Goal: Task Accomplishment & Management: Use online tool/utility

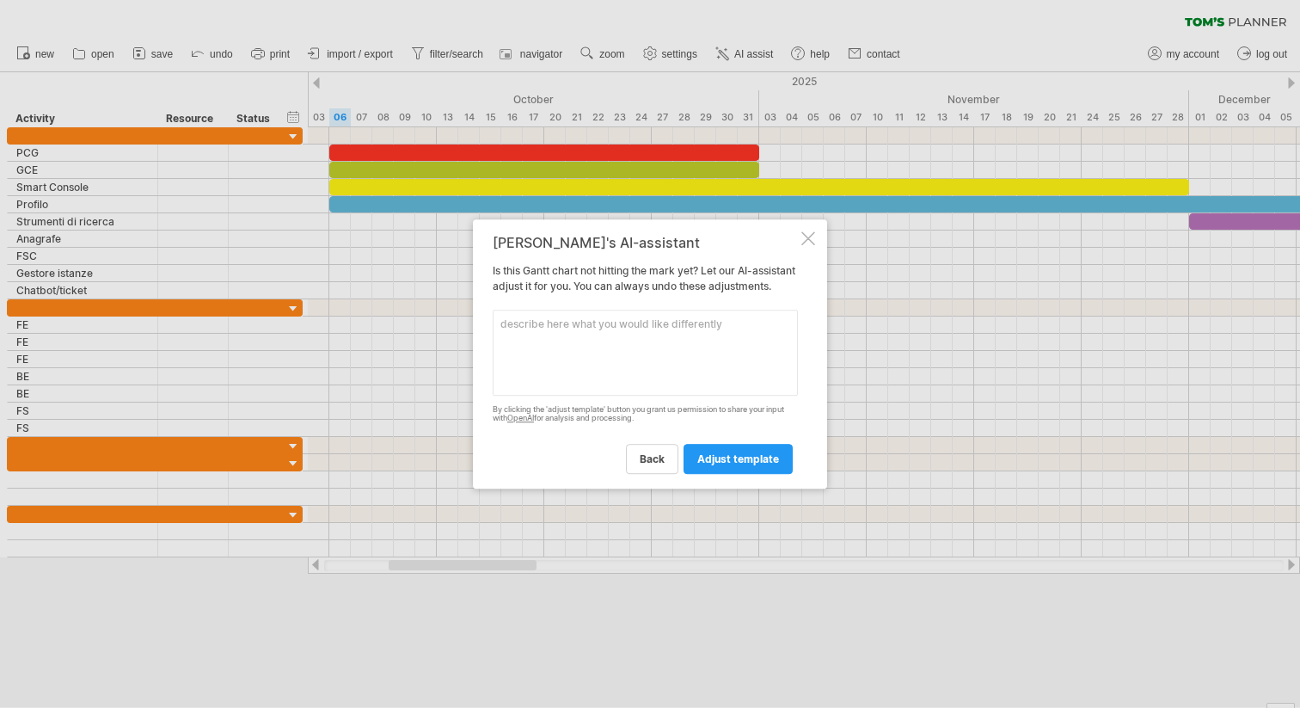
click at [805, 231] on div at bounding box center [808, 238] width 14 height 14
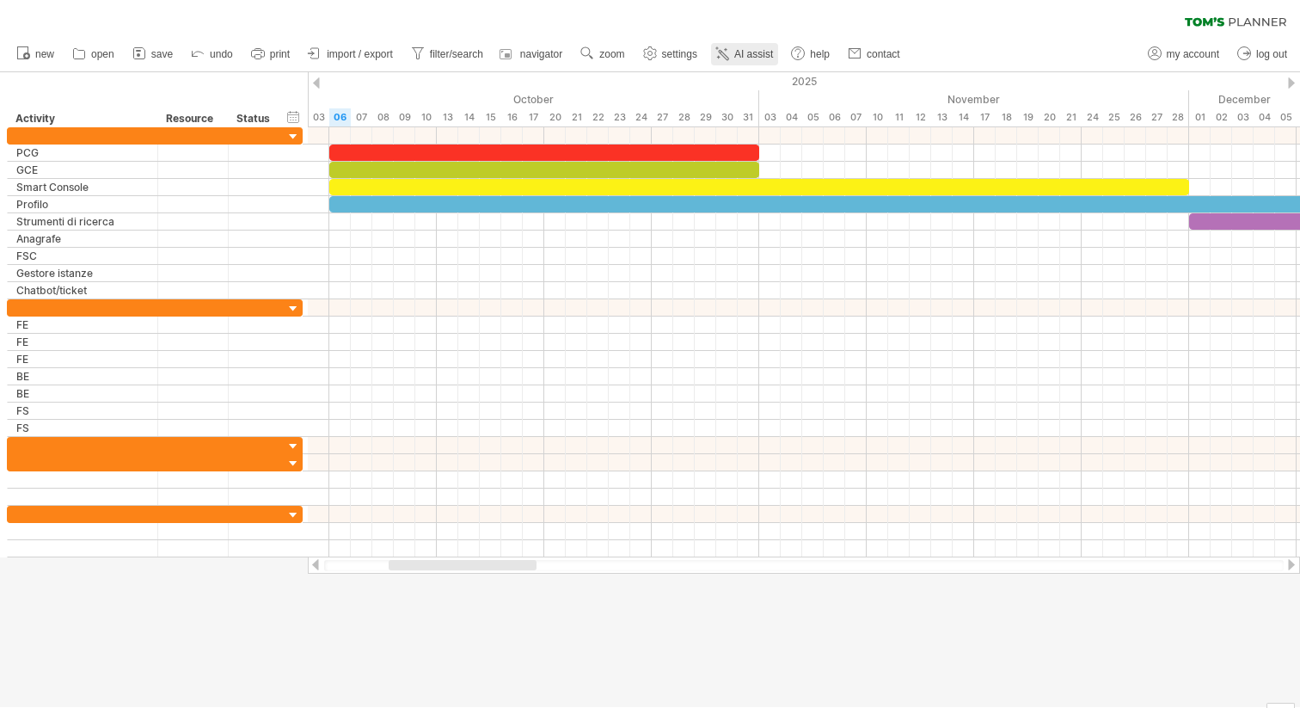
click at [730, 60] on icon at bounding box center [722, 53] width 17 height 17
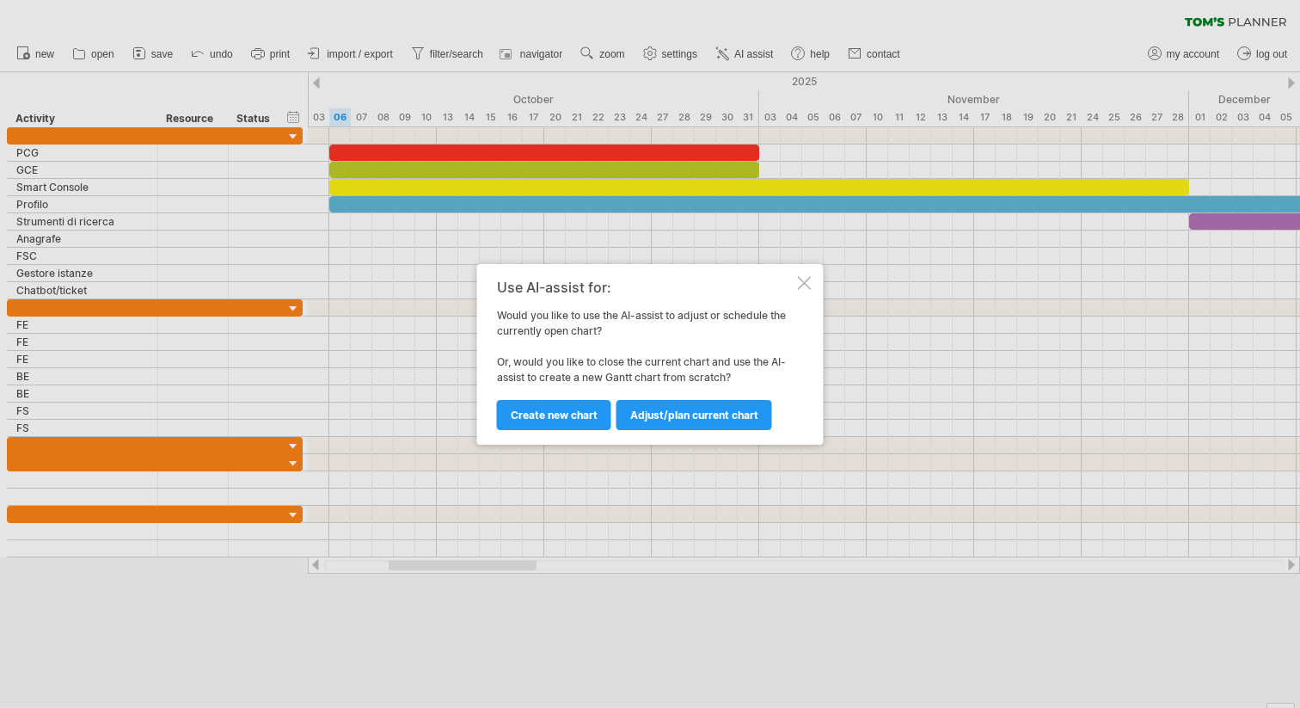
click at [807, 284] on div at bounding box center [805, 283] width 14 height 14
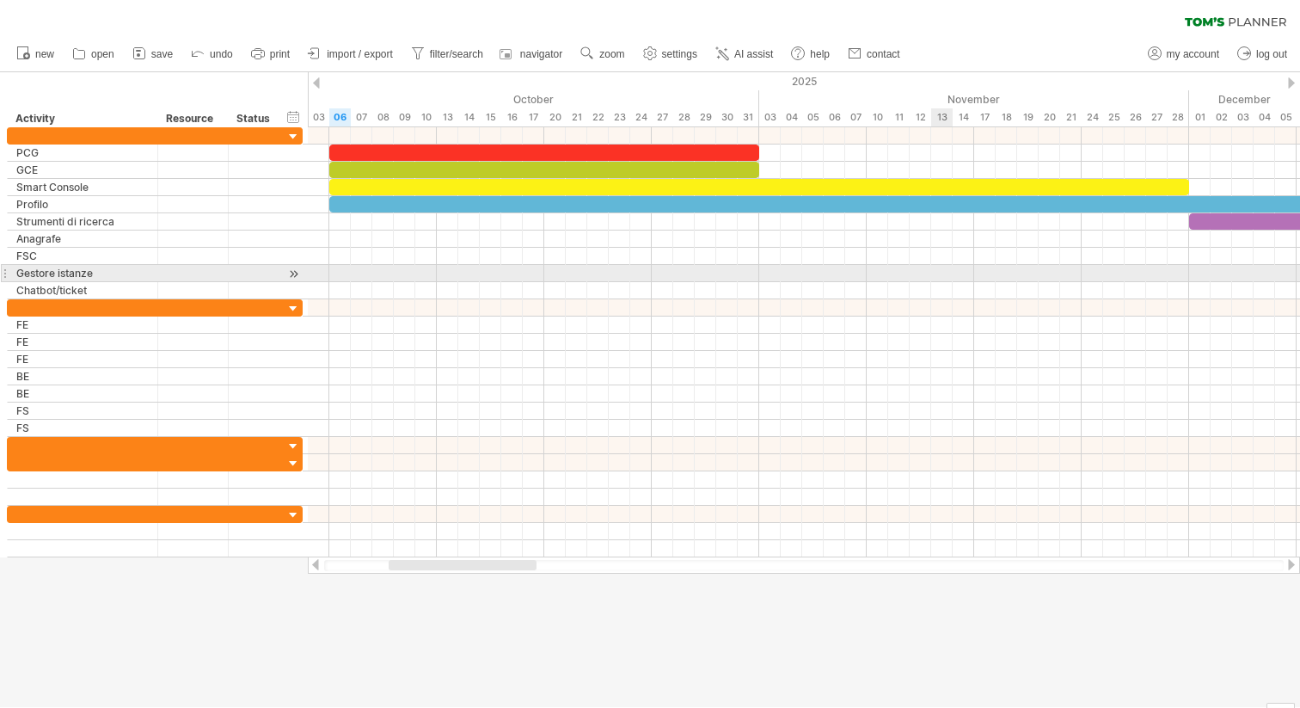
click at [931, 272] on div at bounding box center [804, 273] width 992 height 17
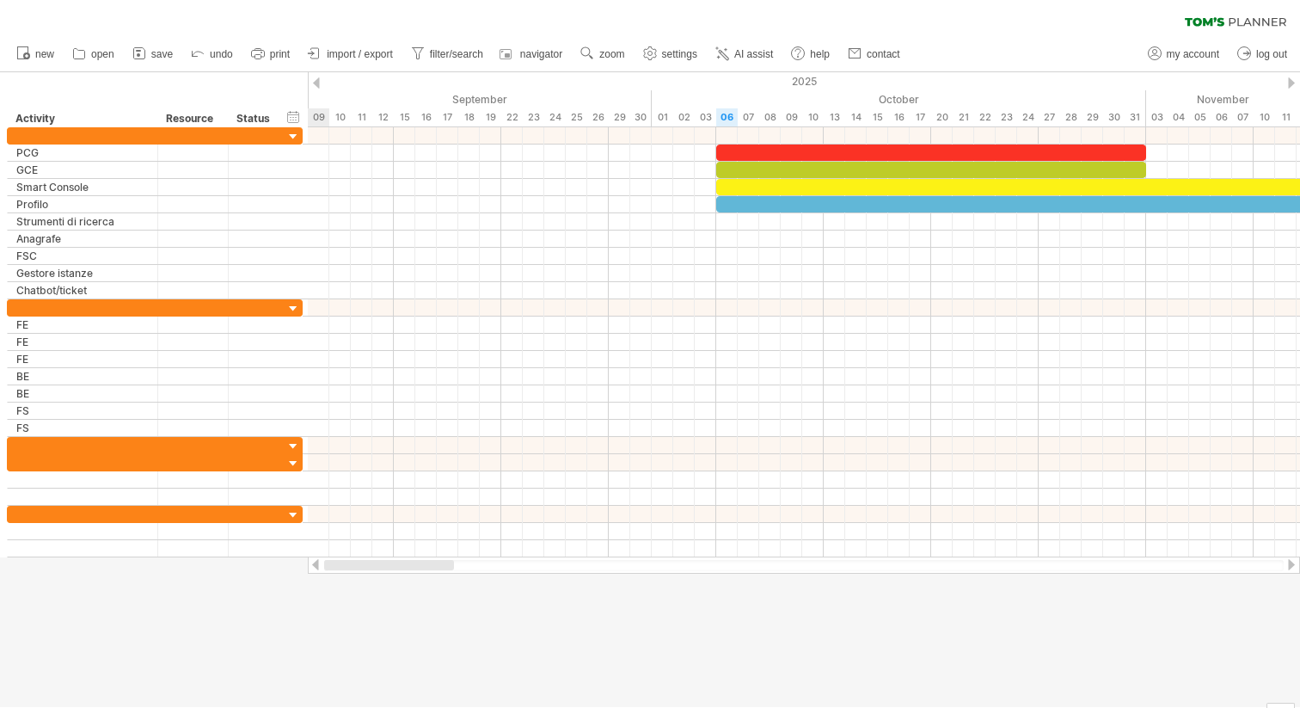
drag, startPoint x: 1176, startPoint y: 567, endPoint x: 349, endPoint y: 592, distance: 827.6
click at [349, 592] on div "Trying to reach [DOMAIN_NAME] Connected again... 0% clear filter new" at bounding box center [650, 354] width 1300 height 708
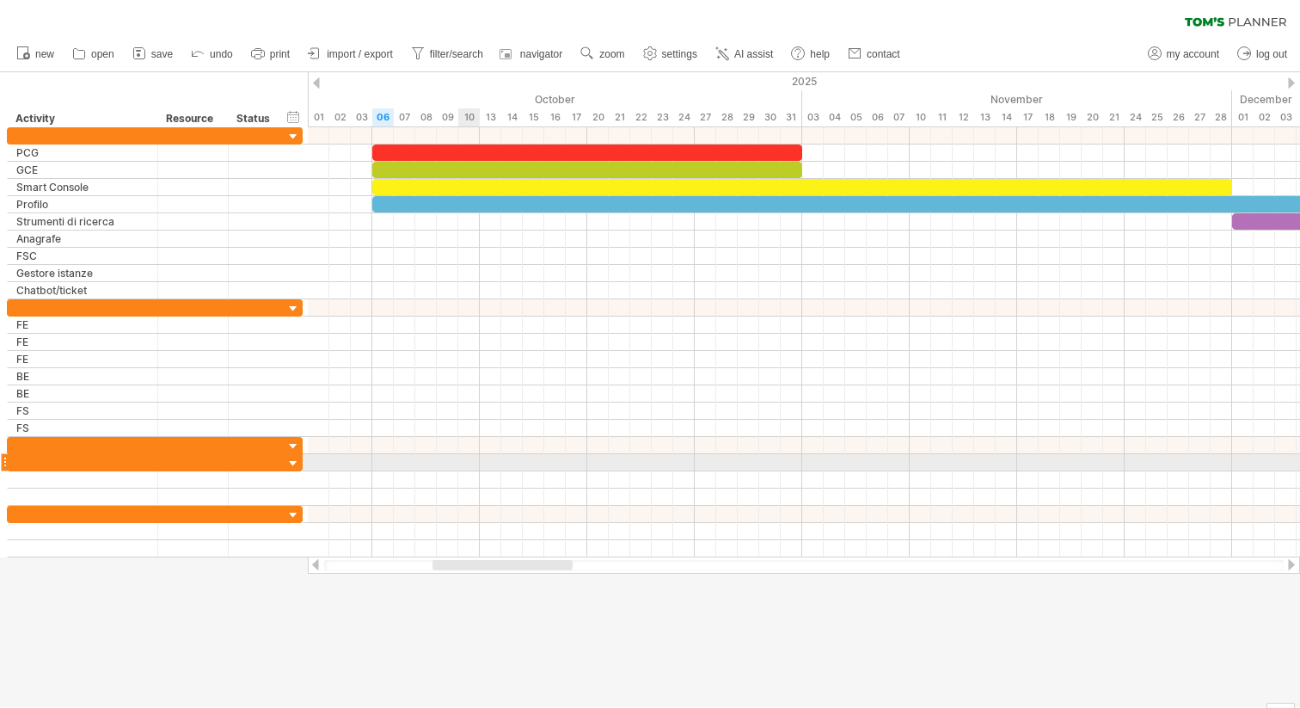
drag, startPoint x: 423, startPoint y: 564, endPoint x: 471, endPoint y: 465, distance: 110.0
click at [471, 465] on div "Trying to reach [DOMAIN_NAME] Connected again... 0% clear filter new" at bounding box center [650, 354] width 1300 height 708
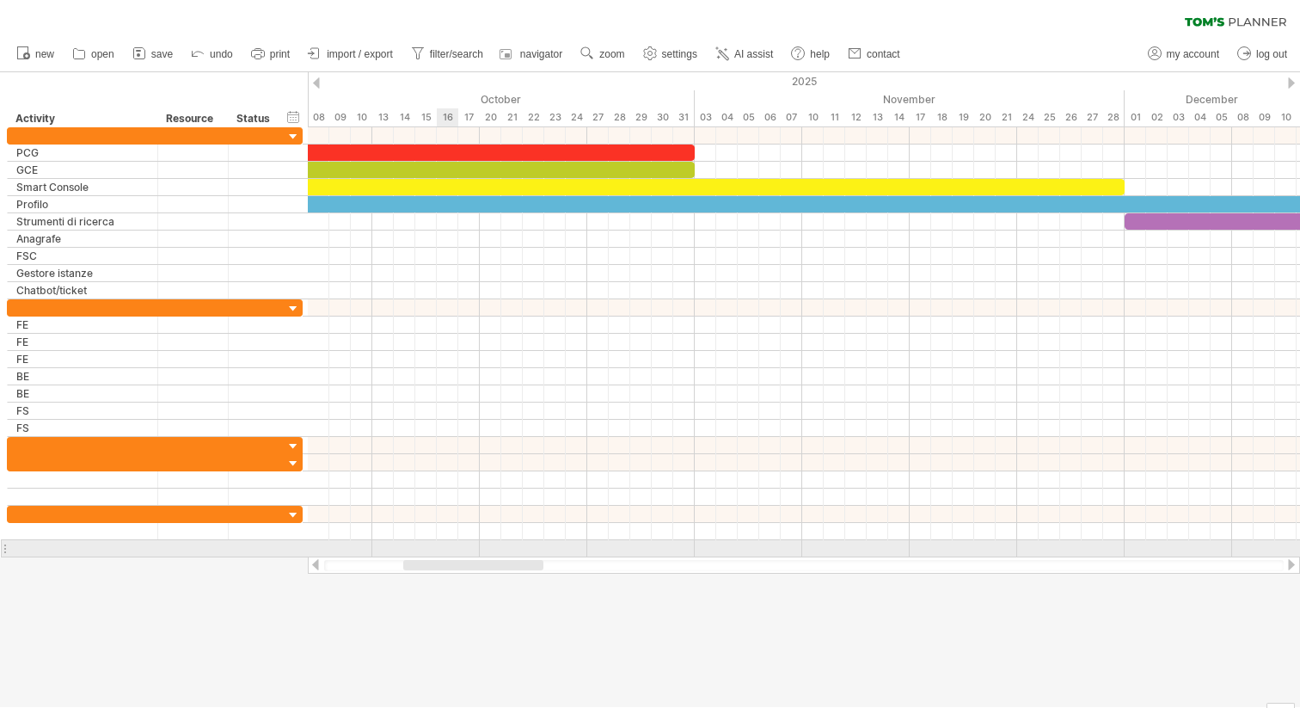
drag, startPoint x: 438, startPoint y: 568, endPoint x: 453, endPoint y: 555, distance: 20.1
click at [453, 555] on div "Trying to reach [DOMAIN_NAME] Connected again... 0% clear filter new" at bounding box center [650, 354] width 1300 height 708
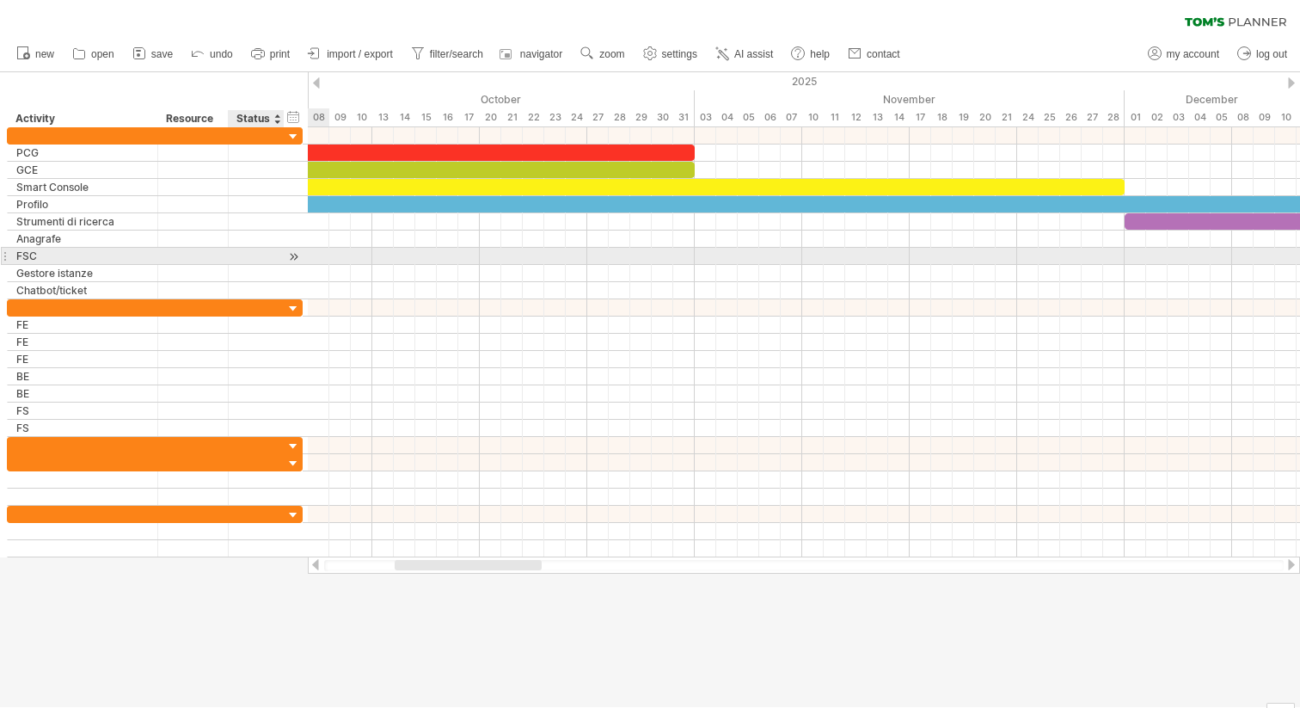
click at [296, 257] on div at bounding box center [294, 257] width 16 height 18
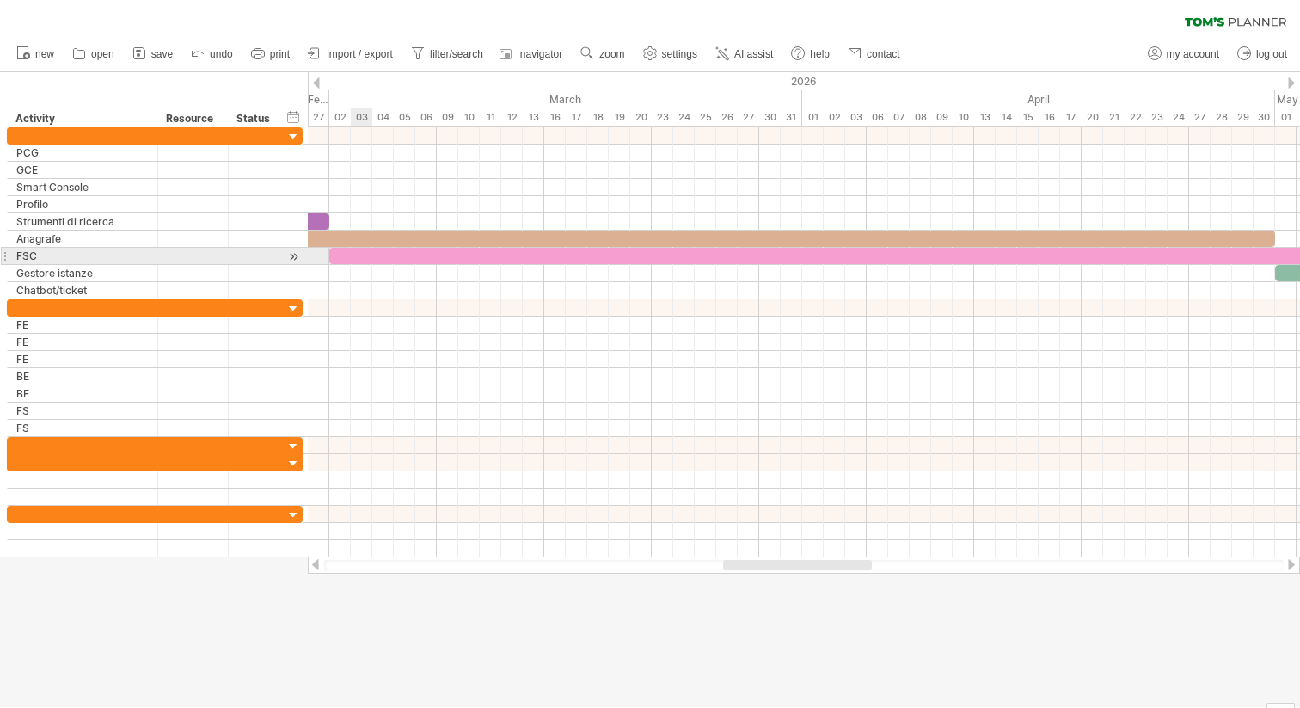
click at [359, 257] on div at bounding box center [1264, 256] width 1870 height 16
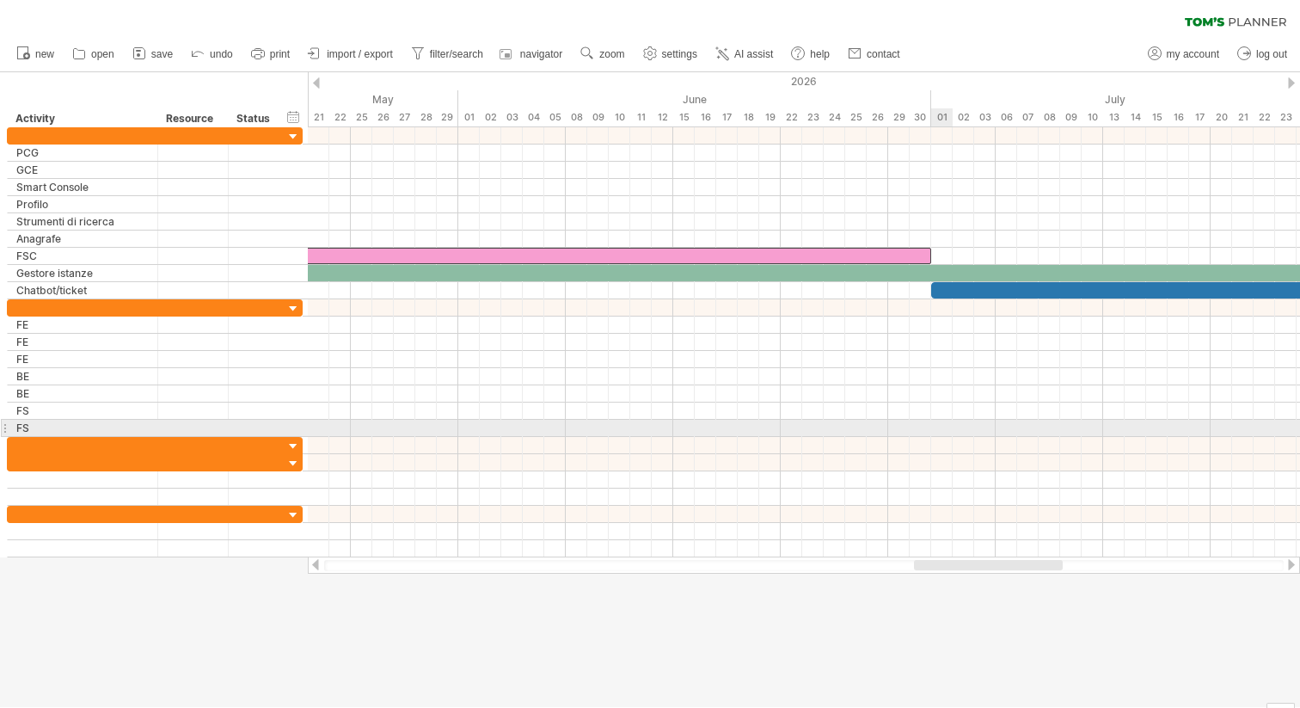
drag, startPoint x: 747, startPoint y: 564, endPoint x: 938, endPoint y: 432, distance: 232.3
click at [938, 432] on div "Trying to reach [DOMAIN_NAME] Connected again... 0% clear filter new" at bounding box center [650, 354] width 1300 height 708
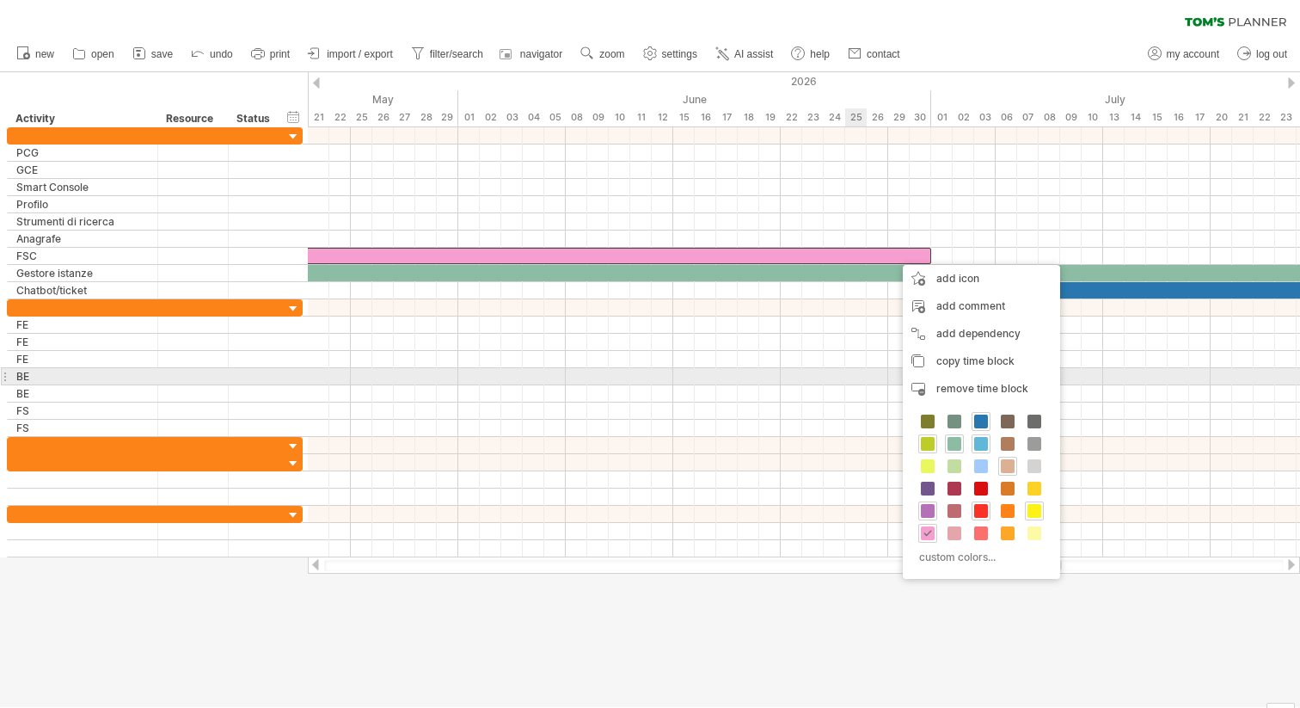
click at [848, 374] on div at bounding box center [804, 376] width 992 height 17
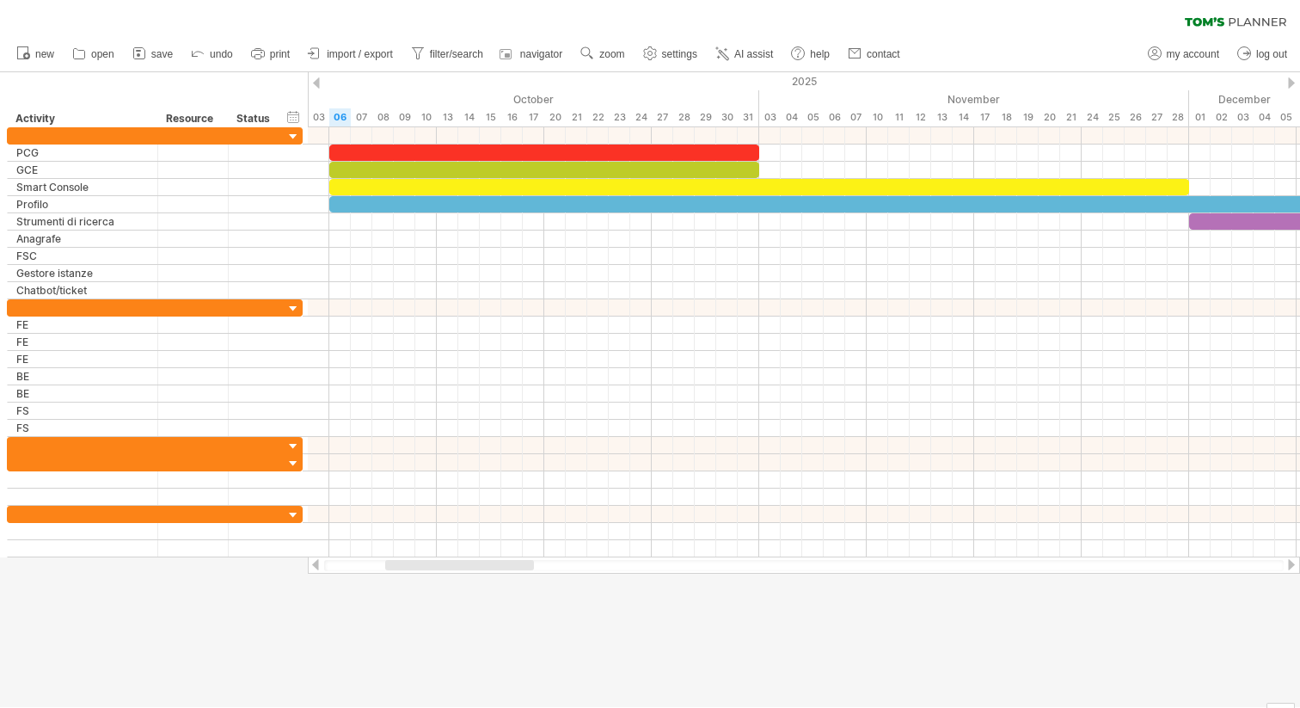
drag, startPoint x: 997, startPoint y: 562, endPoint x: 469, endPoint y: 559, distance: 528.0
click at [469, 559] on div at bounding box center [804, 564] width 992 height 17
drag, startPoint x: 440, startPoint y: 562, endPoint x: 443, endPoint y: 571, distance: 9.8
click at [443, 571] on div at bounding box center [804, 564] width 992 height 17
